Goal: Information Seeking & Learning: Learn about a topic

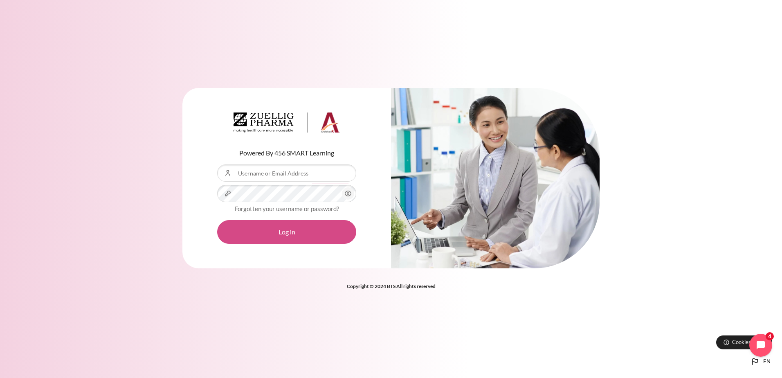
click at [290, 232] on button "Log in" at bounding box center [286, 232] width 139 height 24
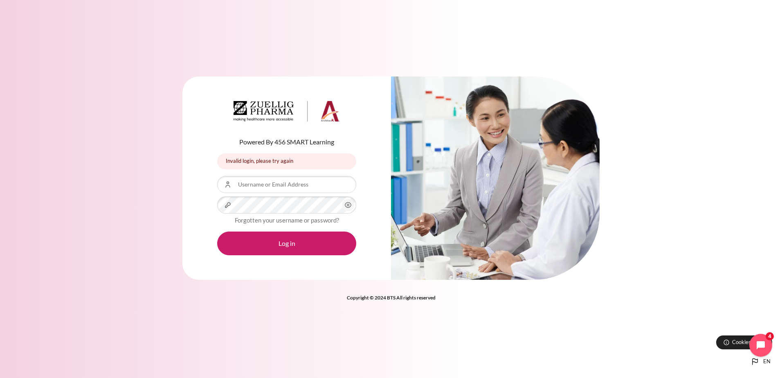
click at [347, 203] on icon "Content" at bounding box center [348, 205] width 10 height 10
click at [283, 189] on input "Username or Email Address" at bounding box center [286, 184] width 139 height 17
click at [262, 189] on input "Username or Email Address" at bounding box center [286, 184] width 139 height 17
type input "ptay@zuelligpharma.com"
click at [284, 241] on button "Log in" at bounding box center [286, 244] width 139 height 24
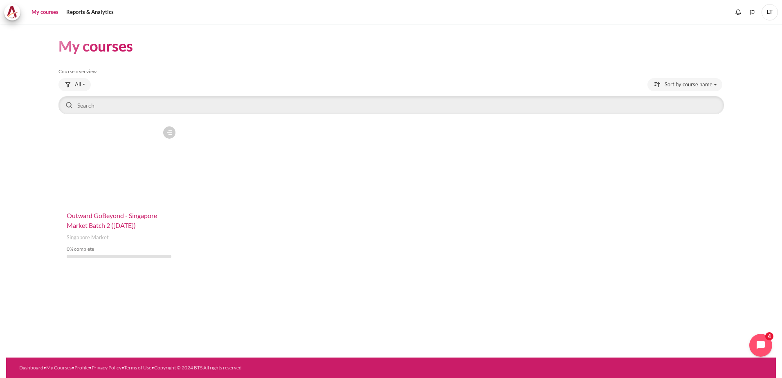
click at [117, 222] on span "Outward GoBeyond - Singapore Market Batch 2 (Sep 2025)" at bounding box center [112, 221] width 90 height 18
